Goal: Use online tool/utility: Utilize a website feature to perform a specific function

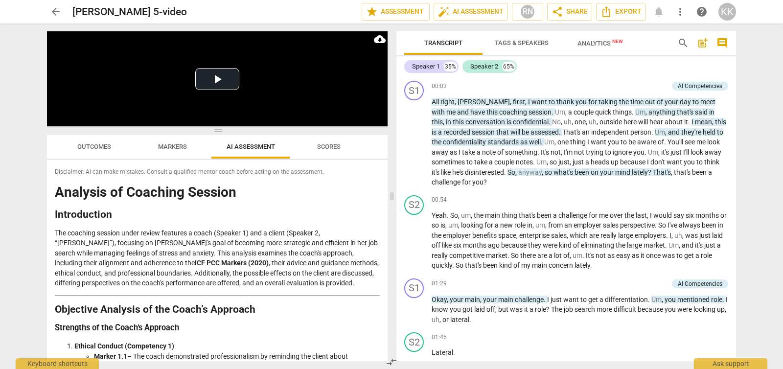
scroll to position [610, 0]
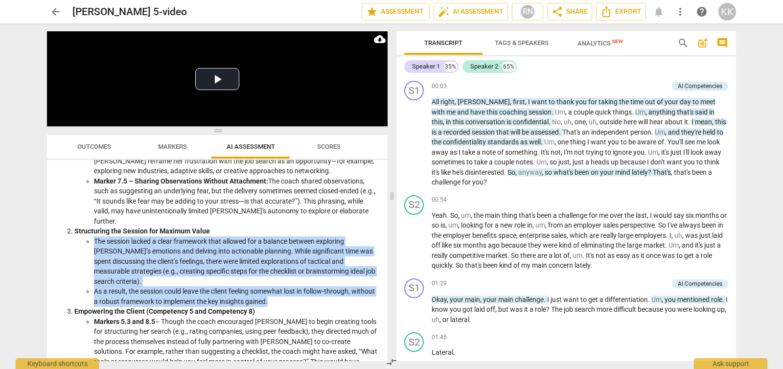
click at [53, 11] on span "arrow_back" at bounding box center [56, 12] width 12 height 12
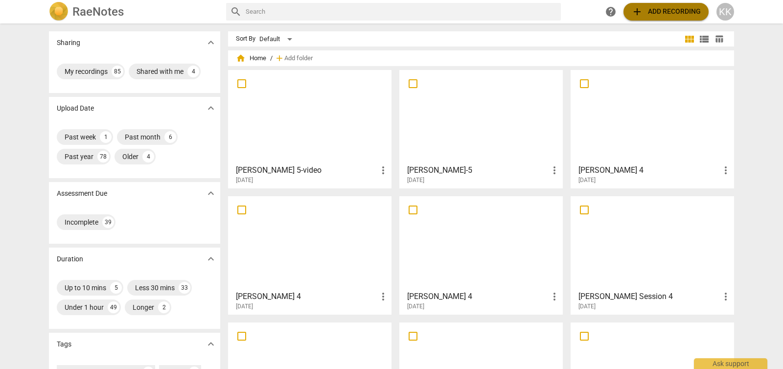
click at [661, 14] on span "add Add recording" at bounding box center [665, 12] width 69 height 12
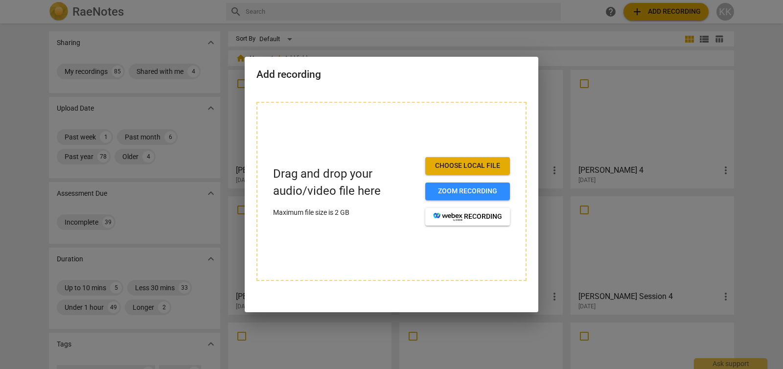
click at [489, 161] on span "Choose local file" at bounding box center [467, 166] width 69 height 10
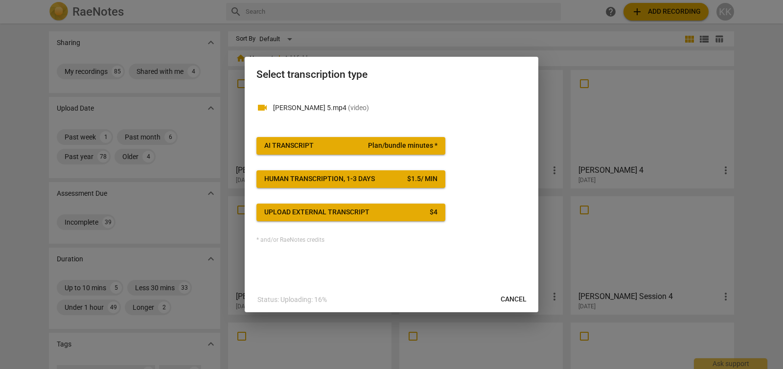
click at [347, 140] on button "AI Transcript Plan/bundle minutes *" at bounding box center [350, 146] width 189 height 18
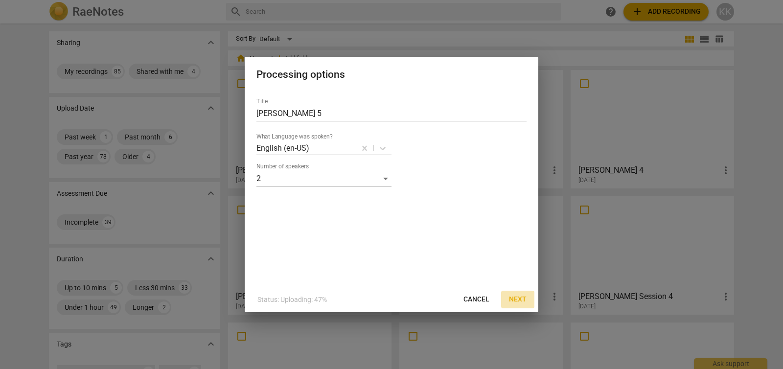
click at [520, 298] on span "Next" at bounding box center [518, 300] width 18 height 10
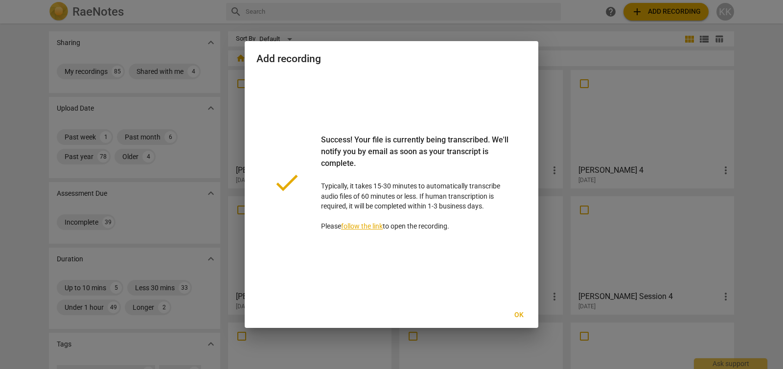
click at [524, 311] on span "Ok" at bounding box center [519, 315] width 16 height 10
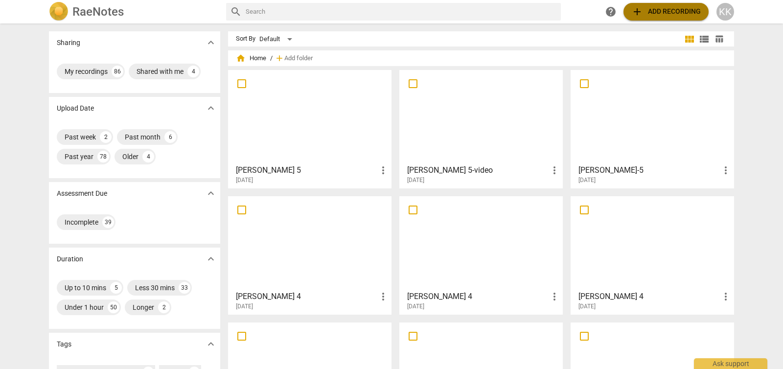
click at [647, 9] on span "add Add recording" at bounding box center [665, 12] width 69 height 12
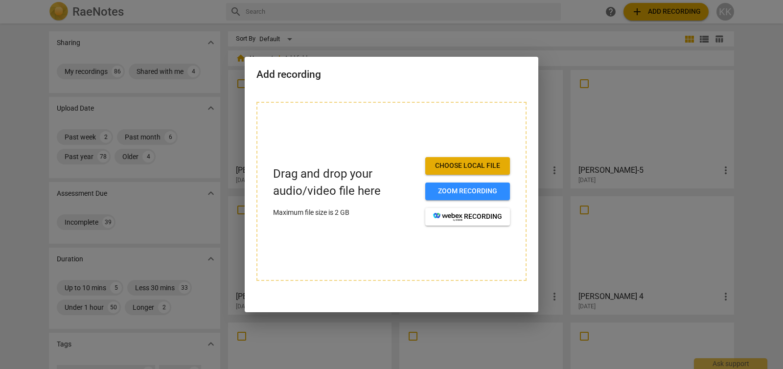
click at [487, 162] on span "Choose local file" at bounding box center [467, 166] width 69 height 10
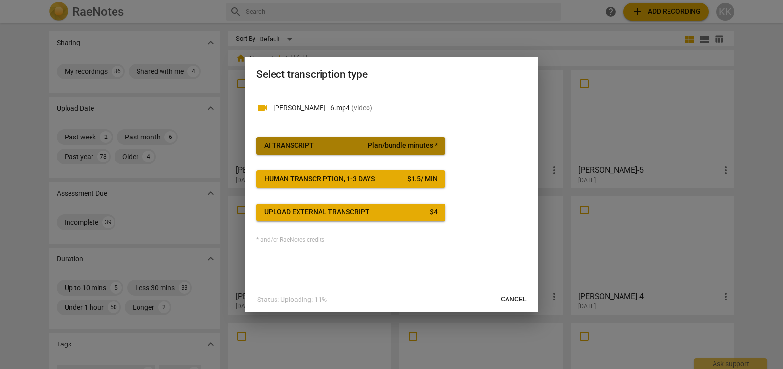
click at [393, 145] on span "Plan/bundle minutes *" at bounding box center [402, 146] width 69 height 10
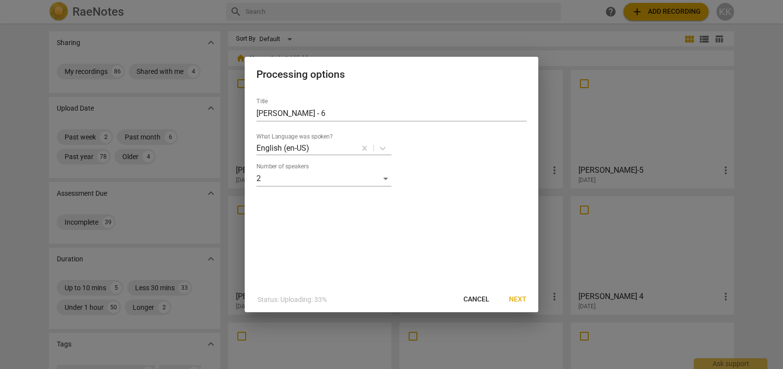
click at [522, 299] on span "Next" at bounding box center [518, 300] width 18 height 10
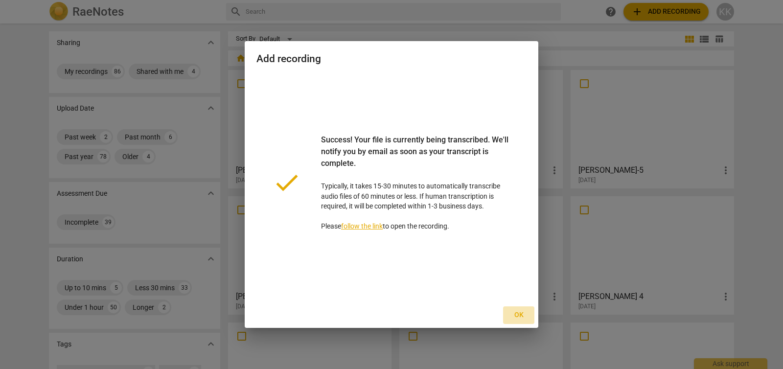
click at [516, 311] on span "Ok" at bounding box center [519, 315] width 16 height 10
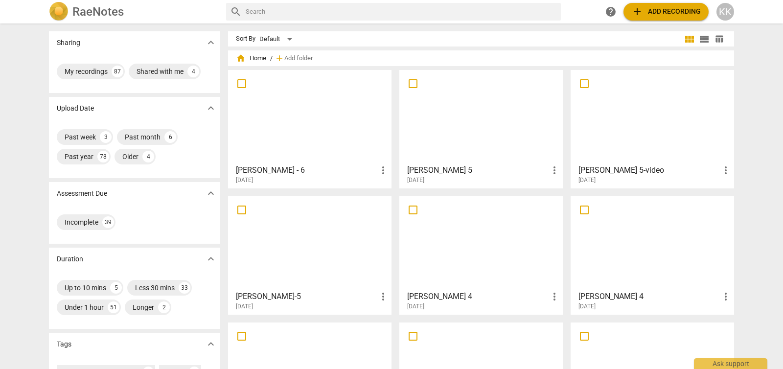
click at [467, 161] on div "[PERSON_NAME] 5 more_vert [DATE]" at bounding box center [482, 172] width 158 height 24
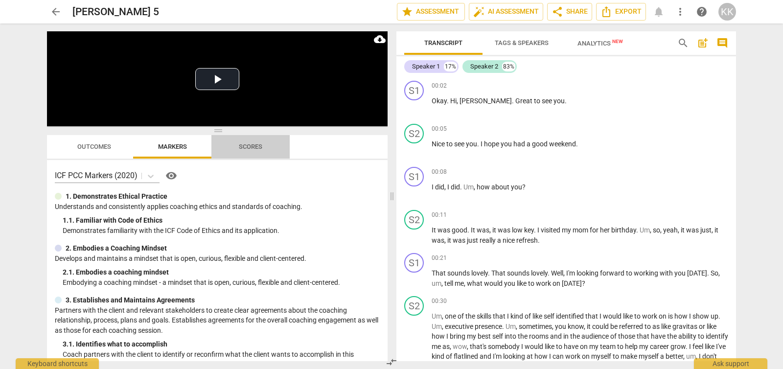
click at [246, 145] on span "Scores" at bounding box center [250, 146] width 23 height 7
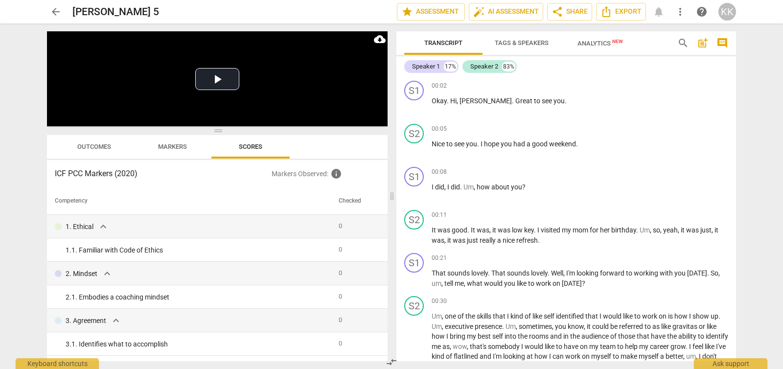
click at [169, 146] on span "Markers" at bounding box center [172, 146] width 29 height 7
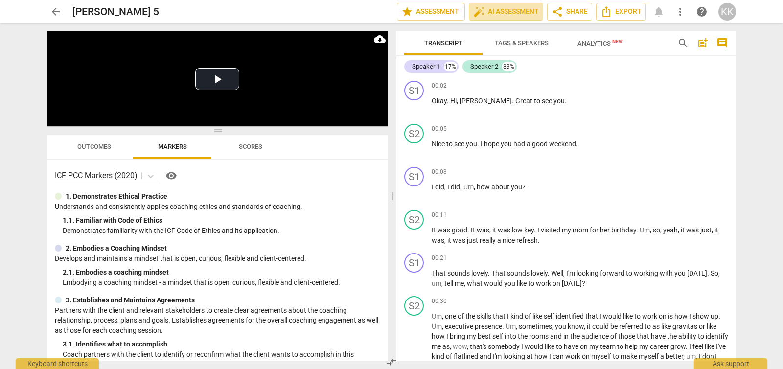
click at [488, 17] on span "auto_fix_high AI Assessment" at bounding box center [506, 12] width 66 height 12
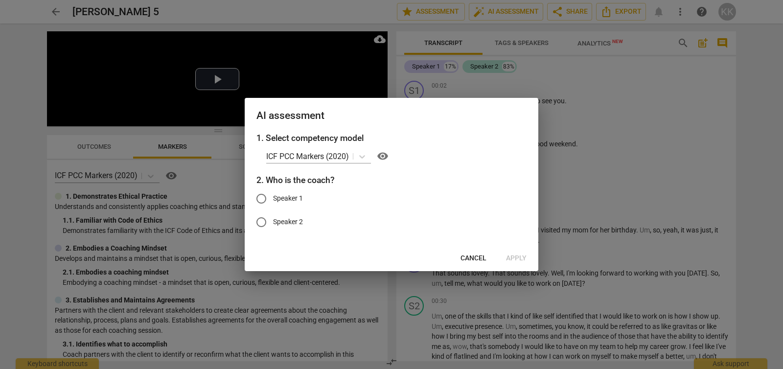
click at [470, 253] on span "Cancel" at bounding box center [473, 258] width 26 height 10
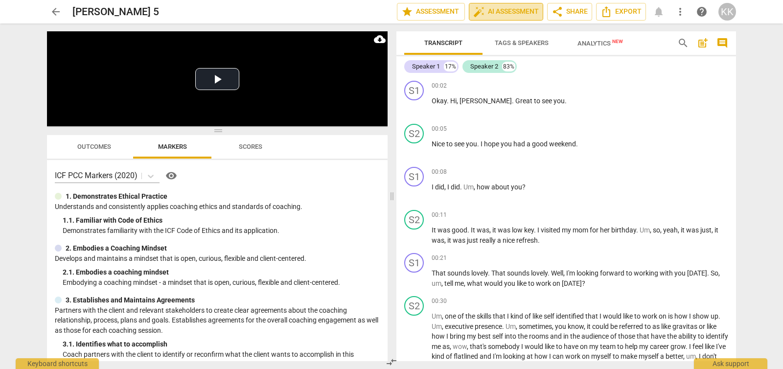
click at [506, 9] on span "auto_fix_high AI Assessment" at bounding box center [506, 12] width 66 height 12
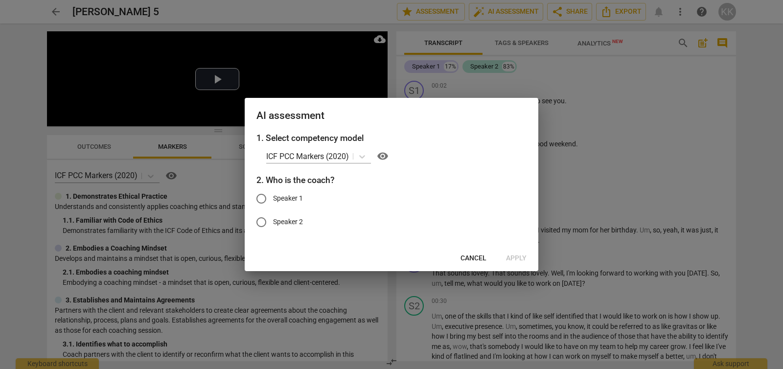
click at [261, 200] on input "Speaker 1" at bounding box center [261, 198] width 23 height 23
radio input "true"
click at [519, 261] on span "Apply" at bounding box center [516, 258] width 21 height 10
